Goal: Information Seeking & Learning: Learn about a topic

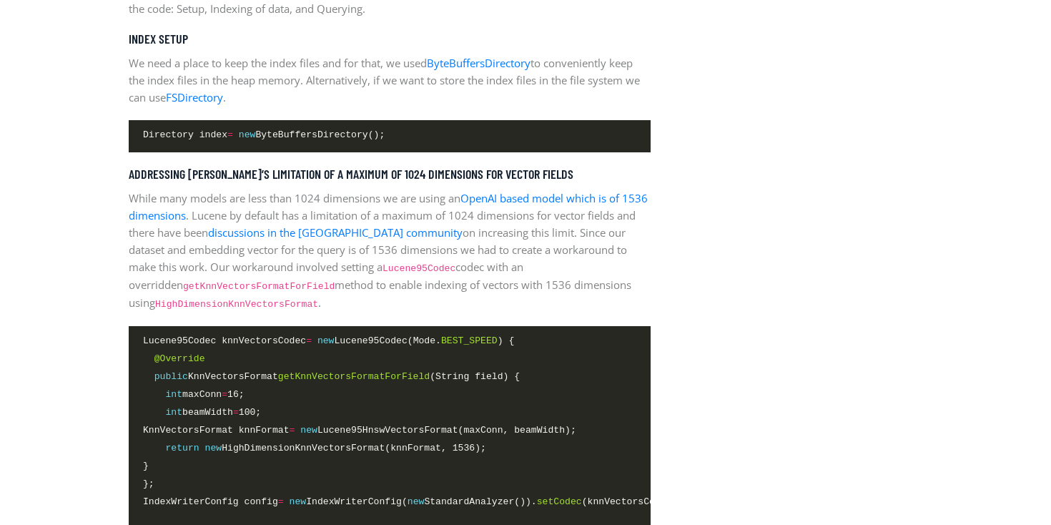
scroll to position [2146, 0]
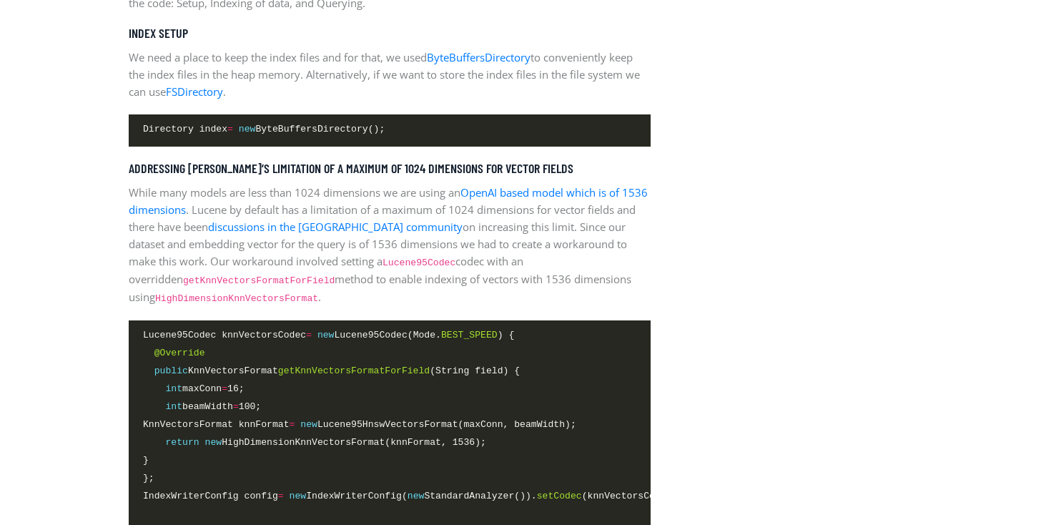
click at [213, 402] on span "int beamWidth = 100;" at bounding box center [202, 406] width 118 height 15
click at [204, 378] on div at bounding box center [204, 378] width 0 height 0
click at [217, 402] on span "int beamWidth = 100;" at bounding box center [202, 406] width 118 height 15
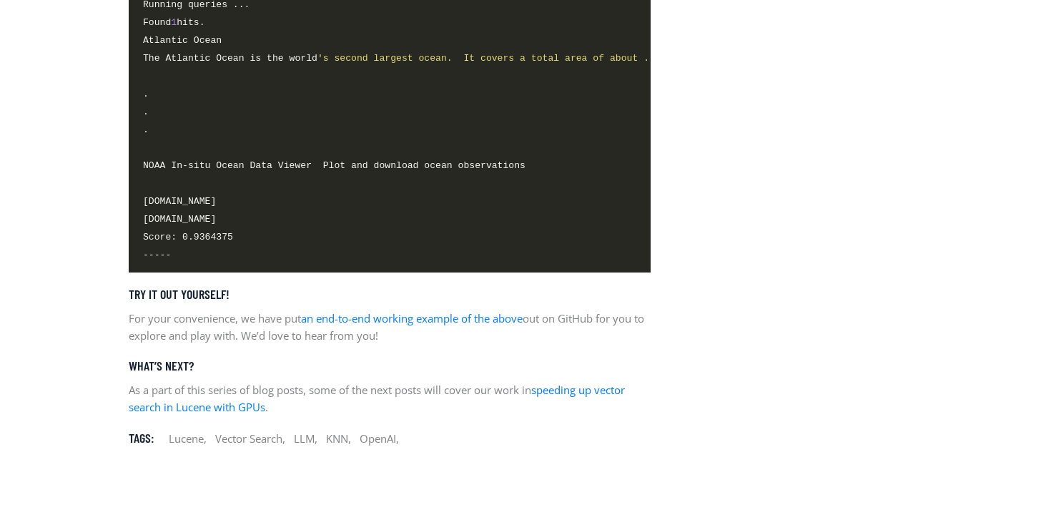
scroll to position [4456, 0]
click at [393, 312] on link "an end-to-end working example of the above" at bounding box center [412, 319] width 222 height 14
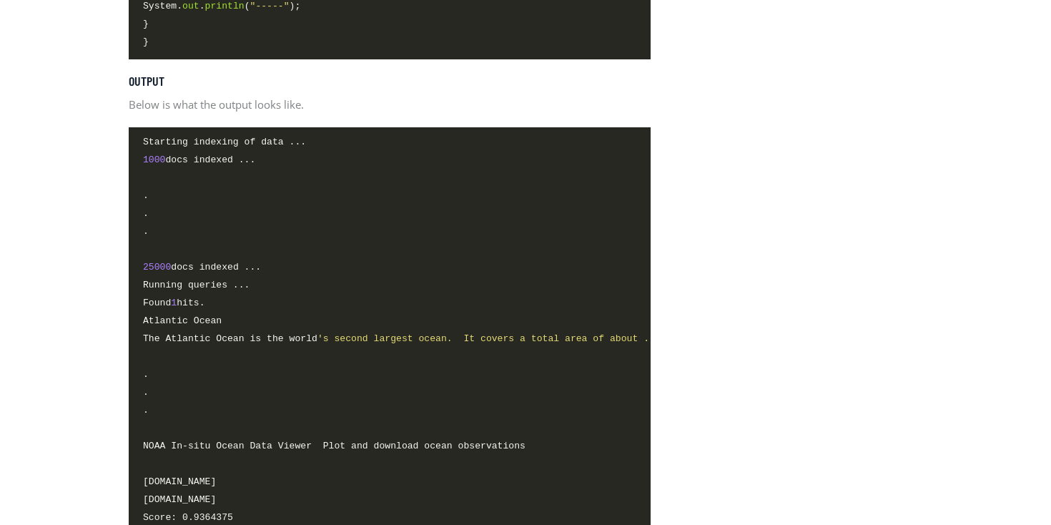
scroll to position [4174, 0]
